Goal: Task Accomplishment & Management: Use online tool/utility

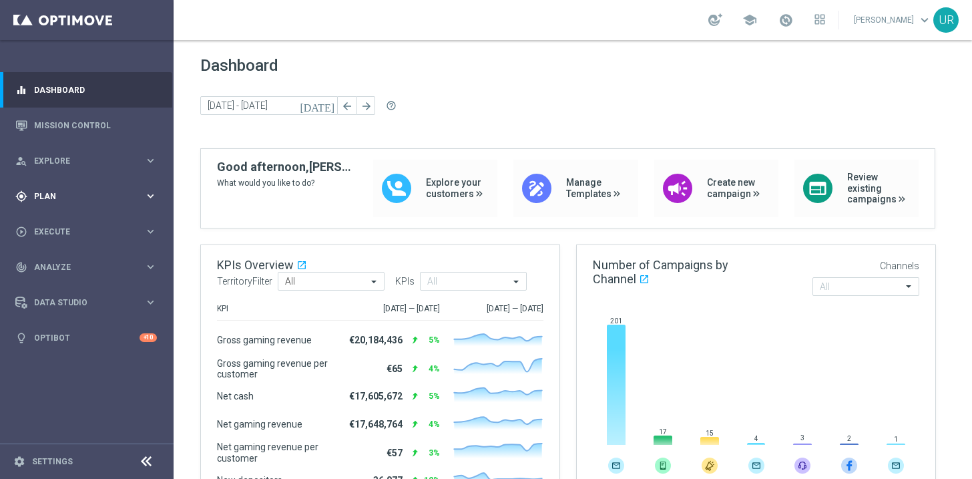
click at [150, 193] on icon "keyboard_arrow_right" at bounding box center [150, 196] width 13 height 13
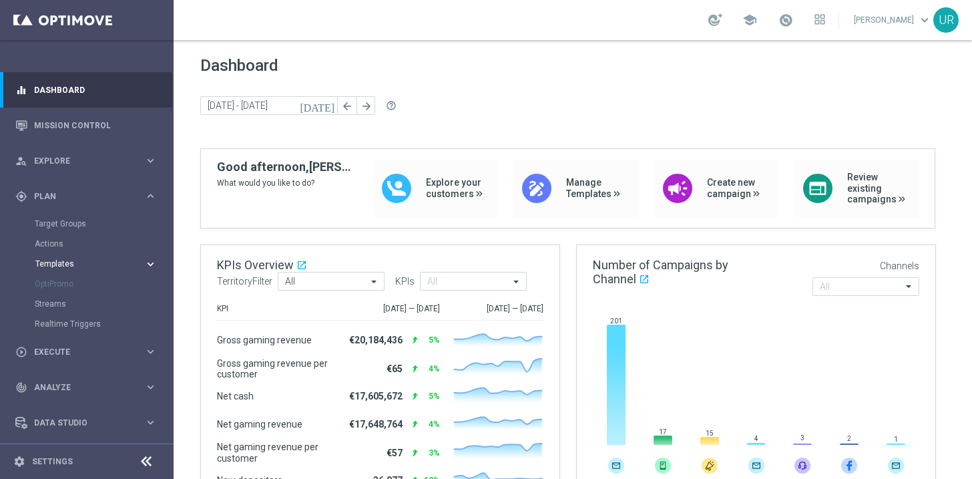
click at [146, 262] on icon "keyboard_arrow_right" at bounding box center [150, 264] width 13 height 13
click at [67, 280] on link "Optimail" at bounding box center [89, 283] width 97 height 11
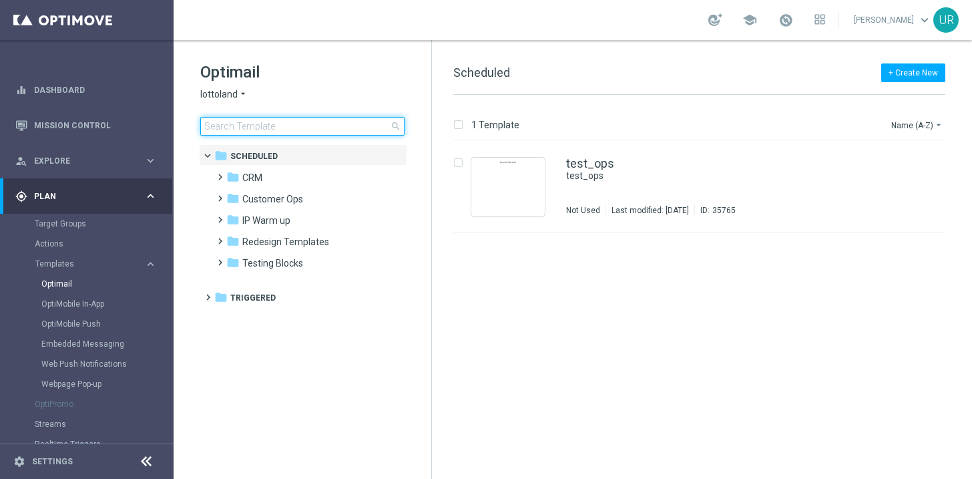
click at [275, 127] on input at bounding box center [302, 126] width 204 height 19
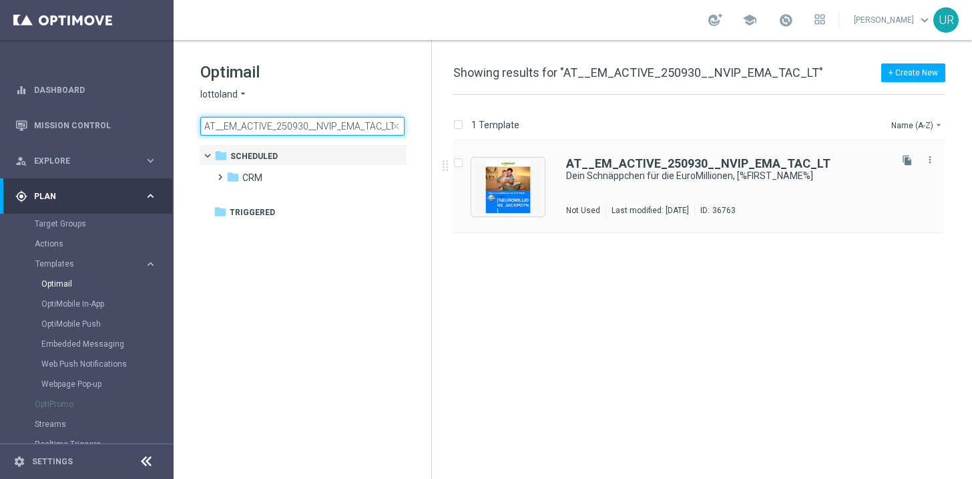
type input "AT__EM_ACTIVE_250930__NVIP_EMA_TAC_LT"
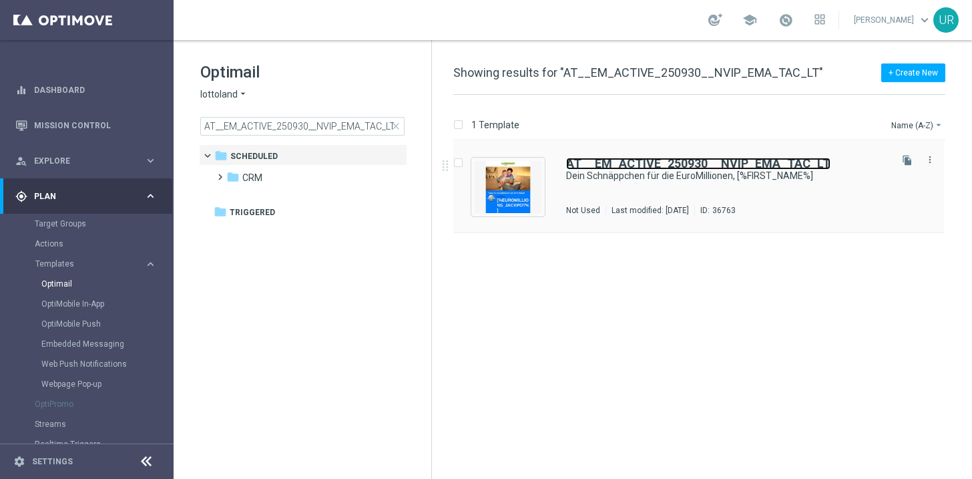
click at [602, 158] on b "AT__EM_ACTIVE_250930__NVIP_EMA_TAC_LT" at bounding box center [698, 163] width 264 height 14
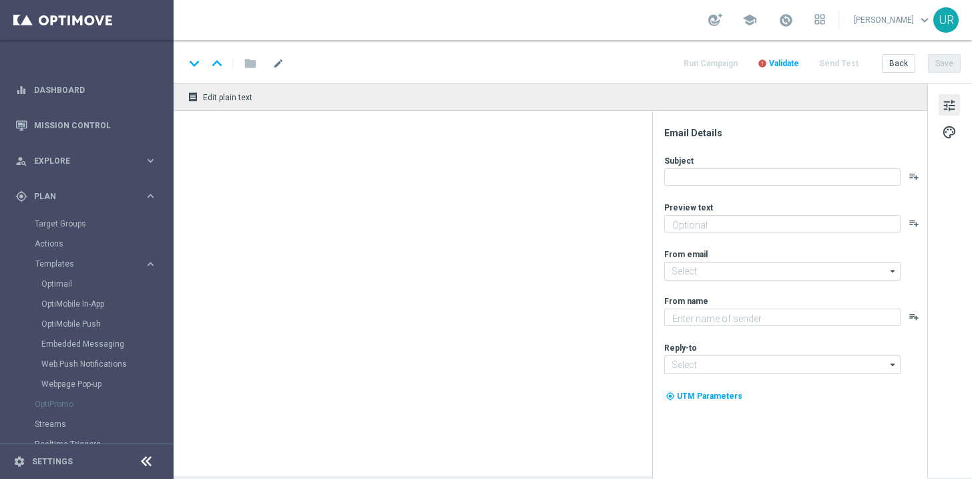
type textarea "[PERSON_NAME] dir 25 % Rabatt."
type input "[EMAIL_ADDRESS][DOMAIN_NAME]"
type textarea "Lottoland"
type input "[EMAIL_ADDRESS][DOMAIN_NAME]"
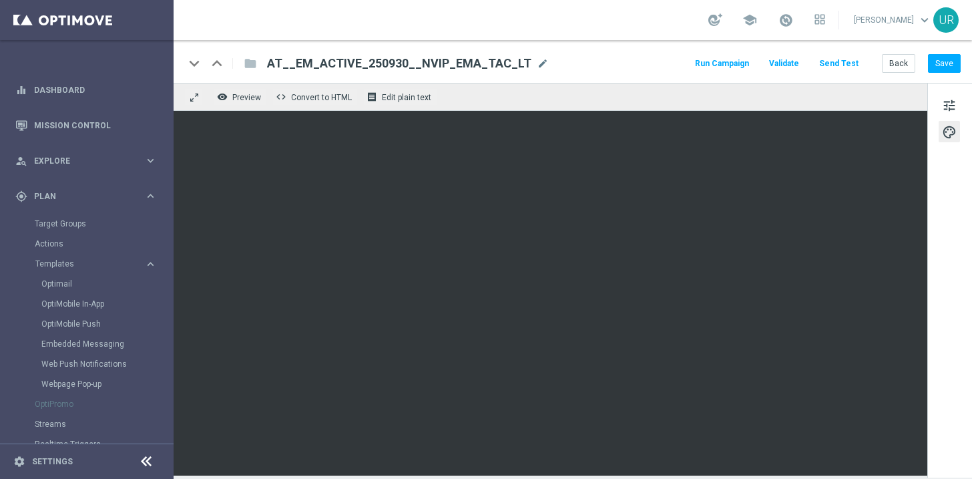
click at [857, 59] on button "Send Test" at bounding box center [838, 64] width 43 height 18
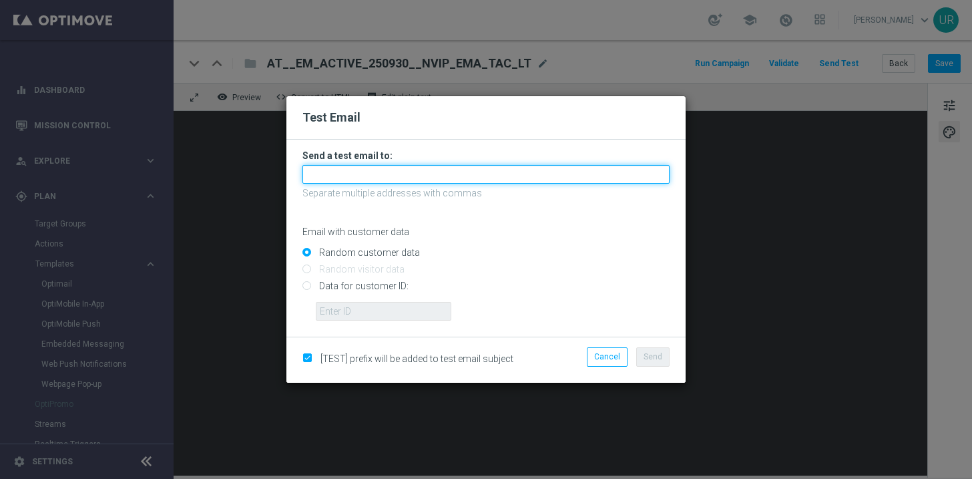
click at [505, 173] on input "text" at bounding box center [485, 174] width 367 height 19
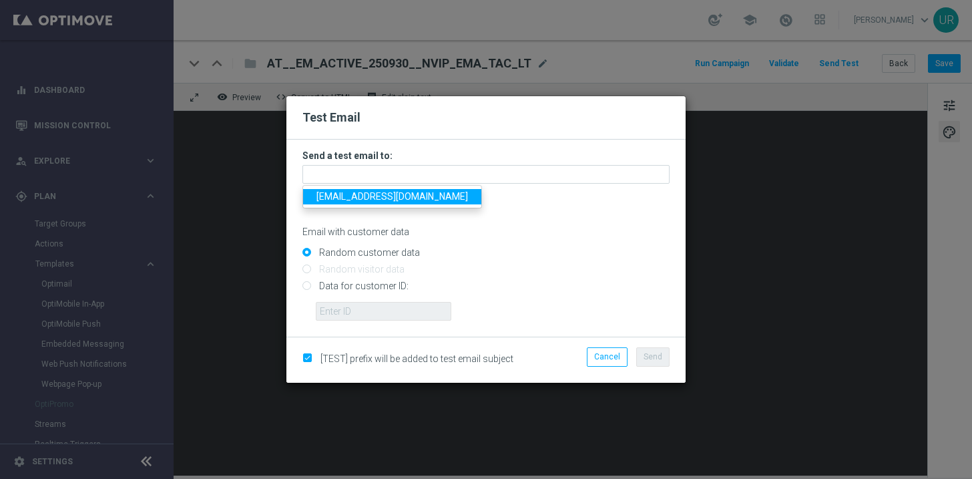
click at [339, 203] on link "ulrikarosendahl68@gmail.com" at bounding box center [392, 196] width 178 height 15
type input "ulrikarosendahl68@gmail.com"
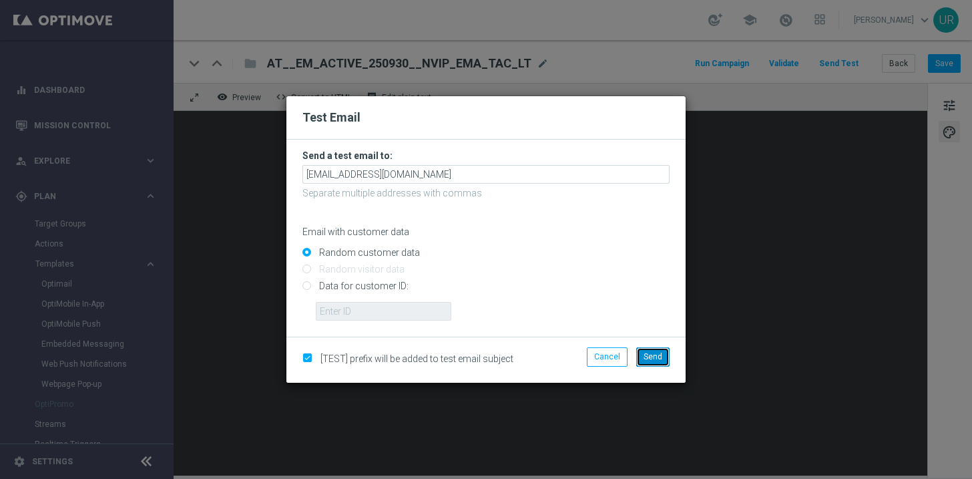
click at [650, 362] on button "Send" at bounding box center [652, 356] width 33 height 19
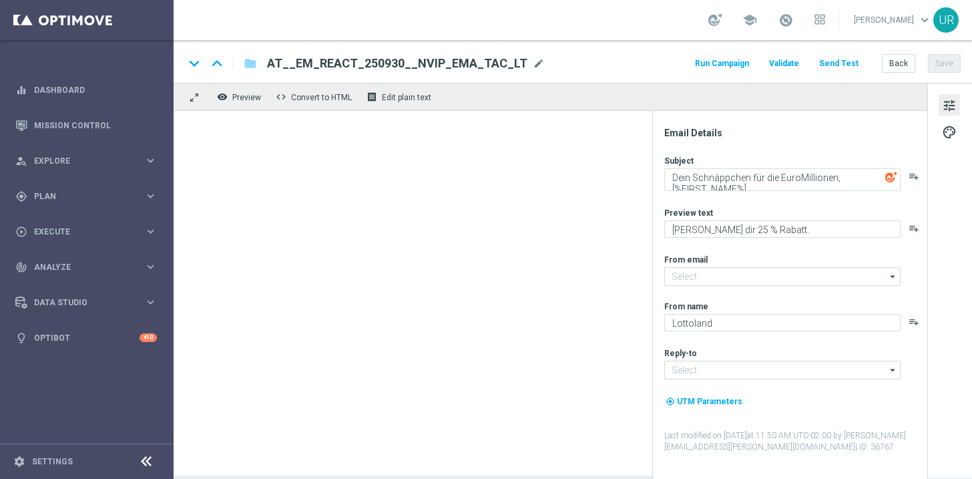
type input "[EMAIL_ADDRESS][DOMAIN_NAME]"
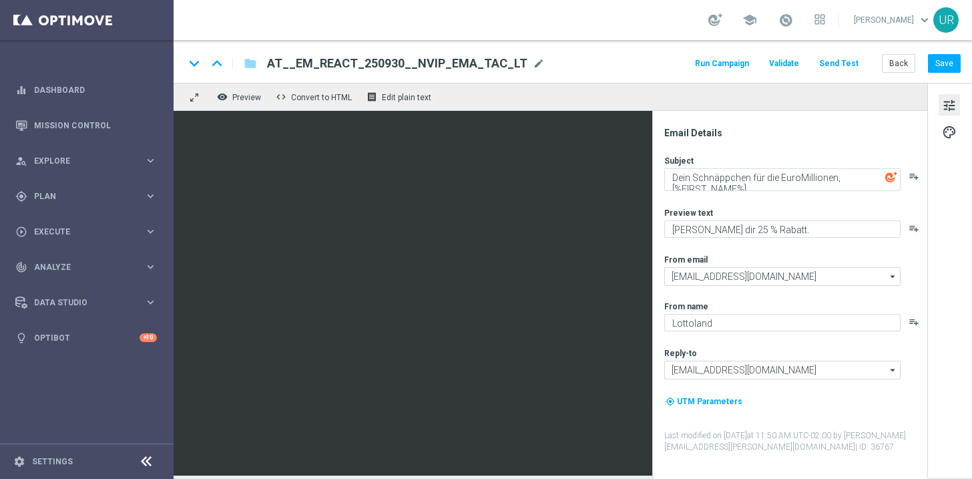
click at [844, 55] on button "Send Test" at bounding box center [838, 64] width 43 height 18
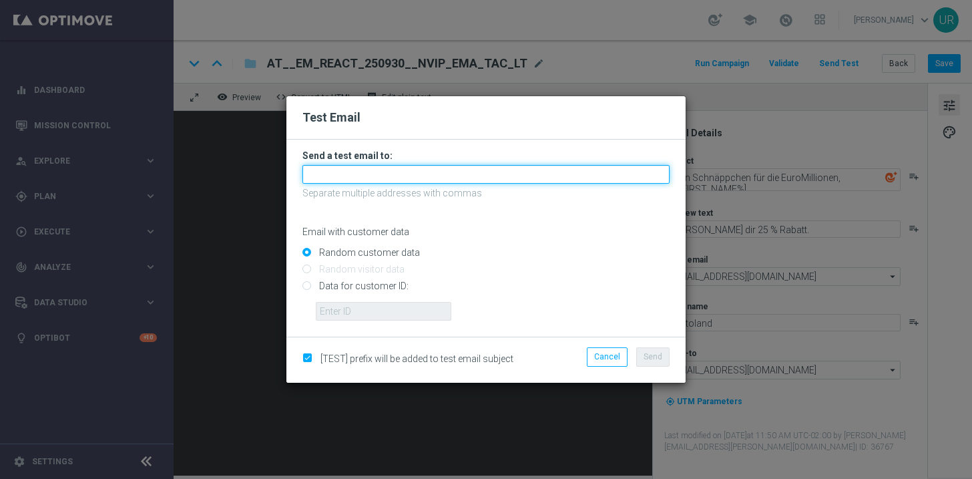
click at [448, 174] on input "text" at bounding box center [485, 174] width 367 height 19
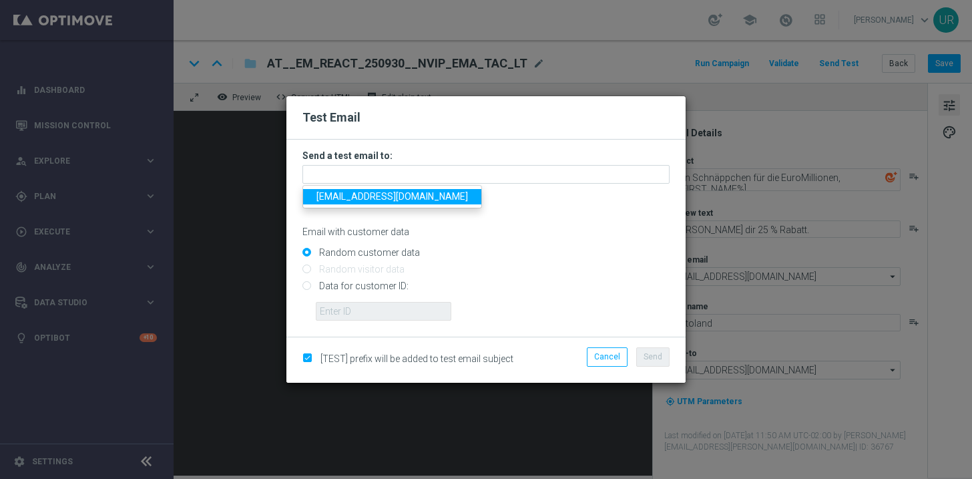
click at [358, 196] on span "[EMAIL_ADDRESS][DOMAIN_NAME]" at bounding box center [392, 196] width 152 height 11
type input "[EMAIL_ADDRESS][DOMAIN_NAME]"
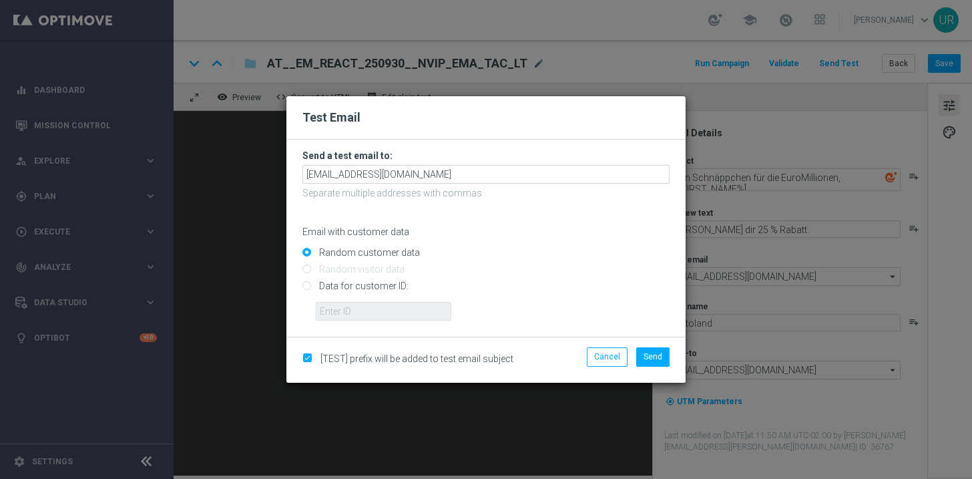
click at [309, 284] on input "Data for customer ID:" at bounding box center [485, 291] width 367 height 19
radio input "true"
click at [338, 314] on input "text" at bounding box center [384, 311] width 136 height 19
paste input "222645200"
type input "222645200"
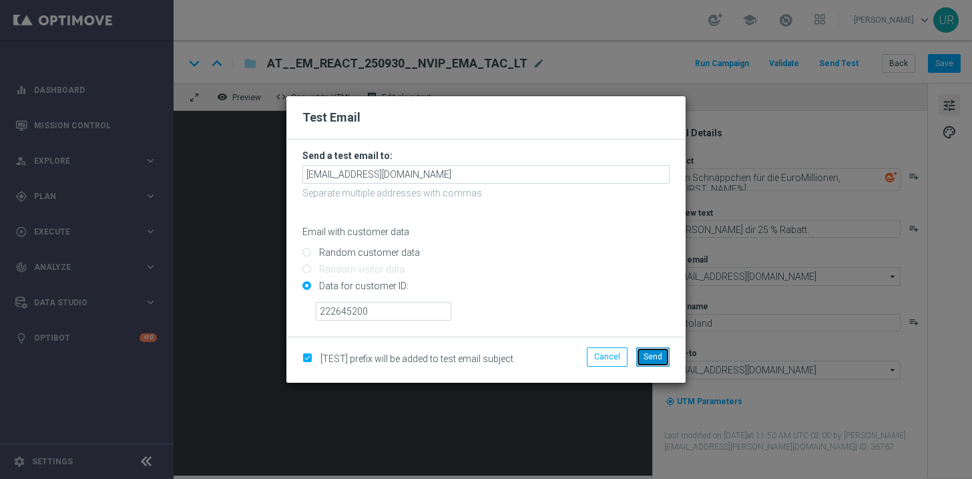
click at [648, 354] on span "Send" at bounding box center [653, 356] width 19 height 9
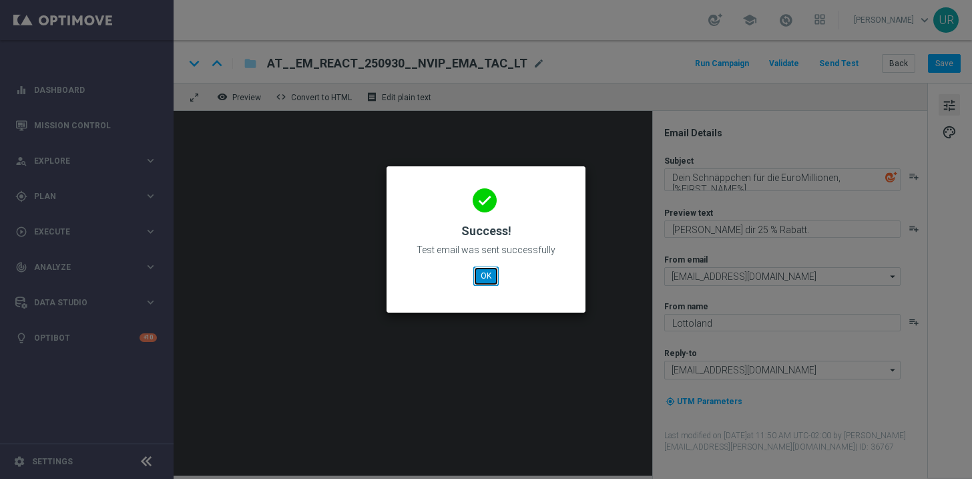
click at [489, 276] on button "OK" at bounding box center [485, 275] width 25 height 19
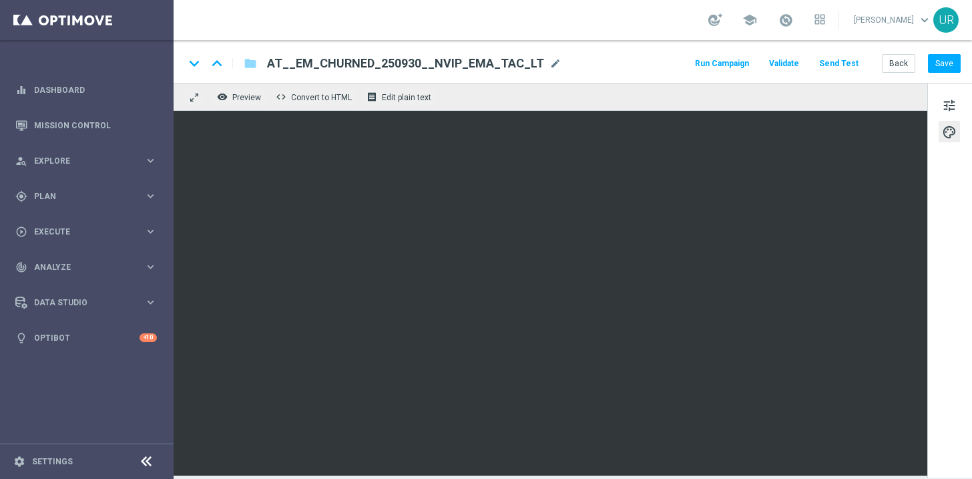
click at [834, 65] on button "Send Test" at bounding box center [838, 64] width 43 height 18
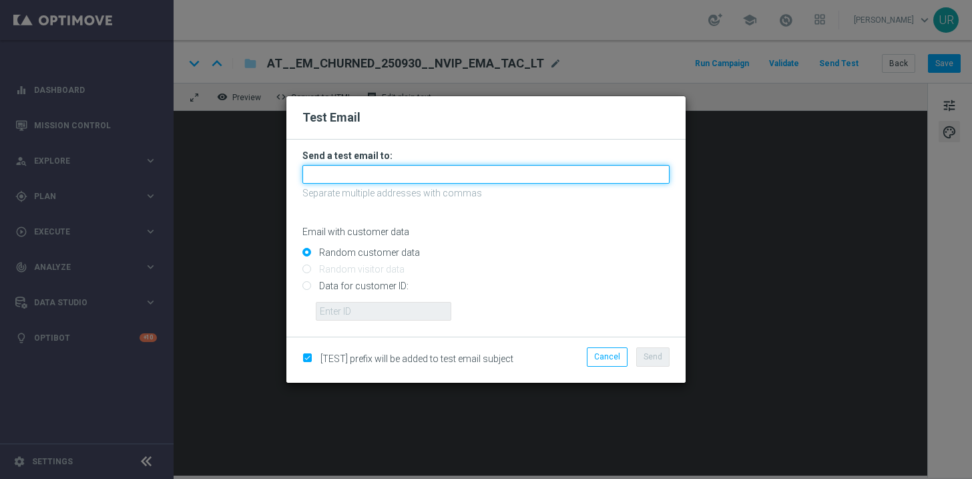
click at [481, 173] on input "text" at bounding box center [485, 174] width 367 height 19
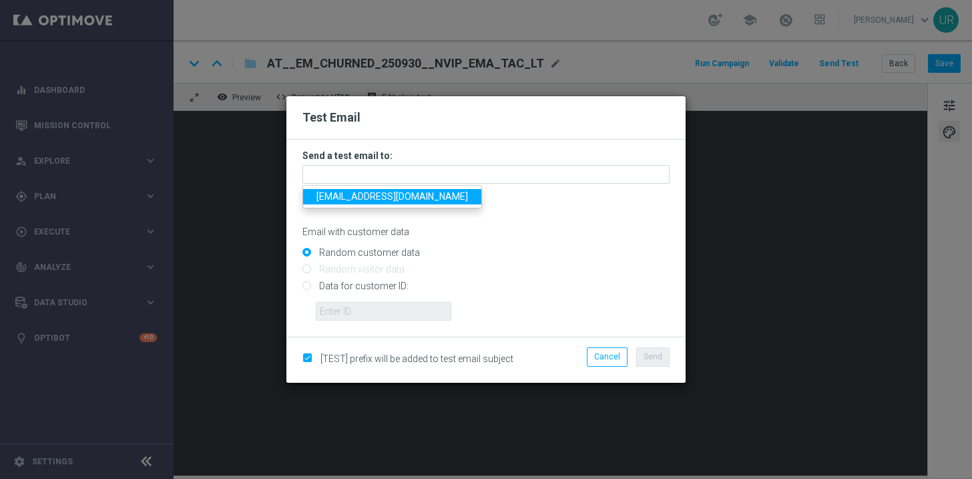
click at [354, 200] on span "[EMAIL_ADDRESS][DOMAIN_NAME]" at bounding box center [392, 196] width 152 height 11
type input "[EMAIL_ADDRESS][DOMAIN_NAME]"
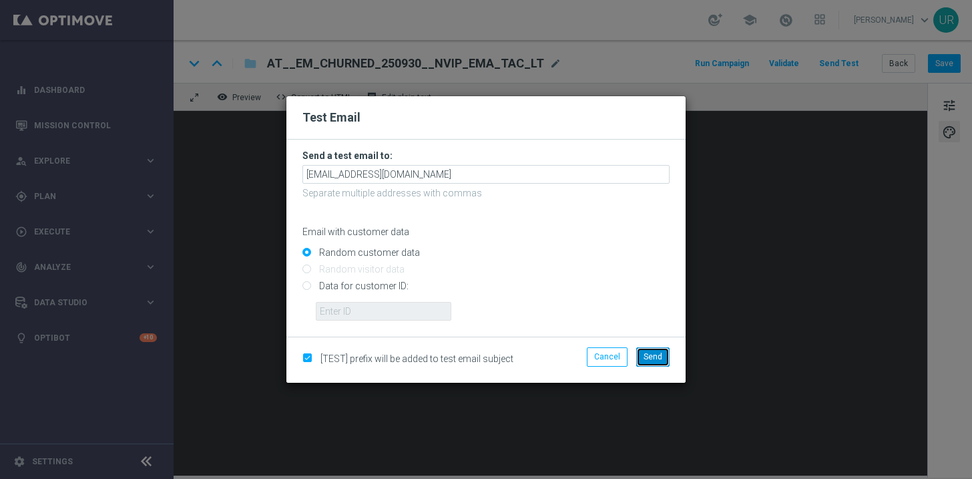
click at [652, 352] on span "Send" at bounding box center [653, 356] width 19 height 9
